Goal: Task Accomplishment & Management: Complete application form

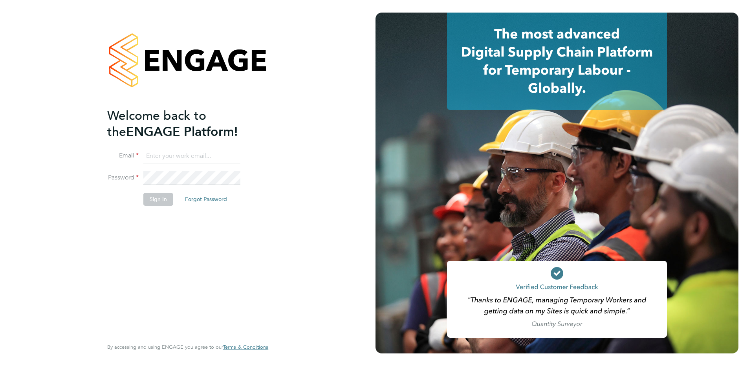
type input "[EMAIL_ADDRESS][DOMAIN_NAME]"
click at [159, 205] on button "Sign In" at bounding box center [158, 199] width 30 height 13
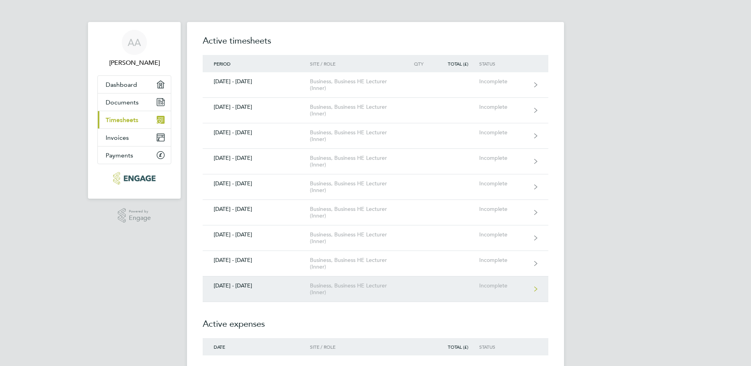
click at [254, 284] on div "[DATE] - [DATE]" at bounding box center [256, 286] width 107 height 7
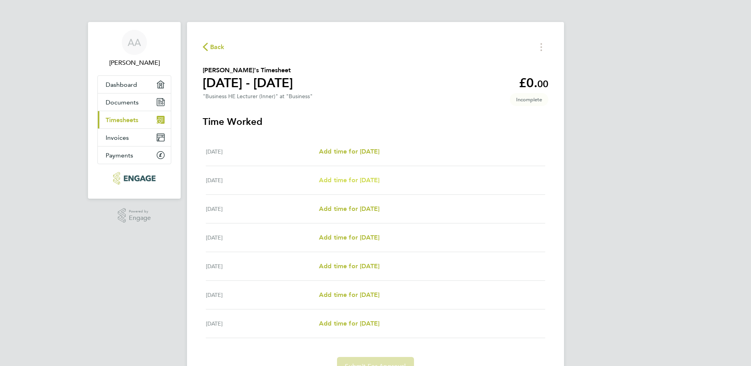
click at [369, 180] on span "Add time for [DATE]" at bounding box center [349, 179] width 61 height 7
select select "60"
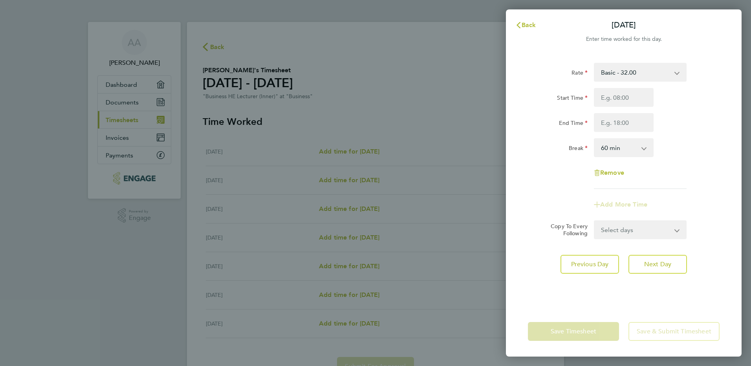
click at [678, 73] on app-icon-cross-button at bounding box center [681, 72] width 9 height 17
click at [641, 97] on input "Start Time" at bounding box center [624, 97] width 60 height 19
type input "18:00"
type input "21:00"
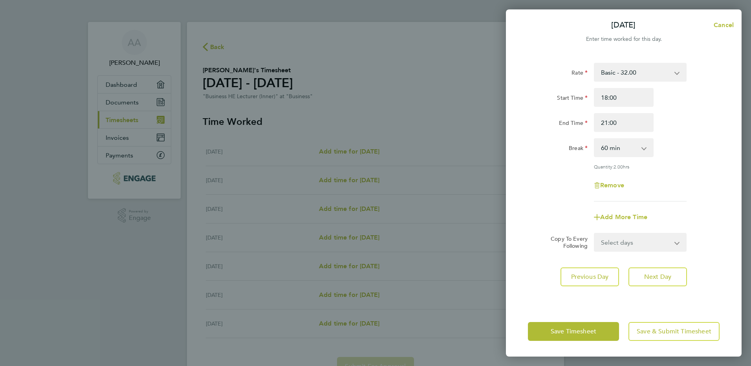
click at [646, 149] on app-icon-cross-button at bounding box center [648, 147] width 9 height 17
click at [617, 147] on select "0 min 15 min 30 min 45 min 60 min 75 min 90 min" at bounding box center [619, 147] width 49 height 17
select select "0"
click at [595, 139] on select "0 min 15 min 30 min 45 min 60 min 75 min 90 min" at bounding box center [619, 147] width 49 height 17
click at [675, 138] on div "Rate Basic - 32.00 Start Time 18:00 End Time 21:00 Break 0 min 15 min 30 min 45…" at bounding box center [624, 132] width 192 height 139
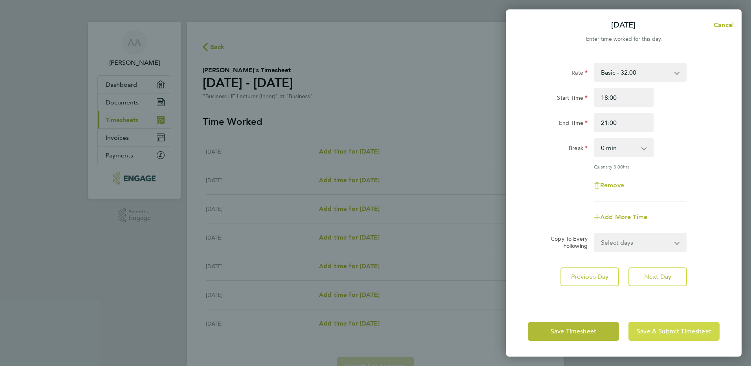
click at [700, 329] on span "Save & Submit Timesheet" at bounding box center [674, 332] width 75 height 8
